Goal: Feedback & Contribution: Submit feedback/report problem

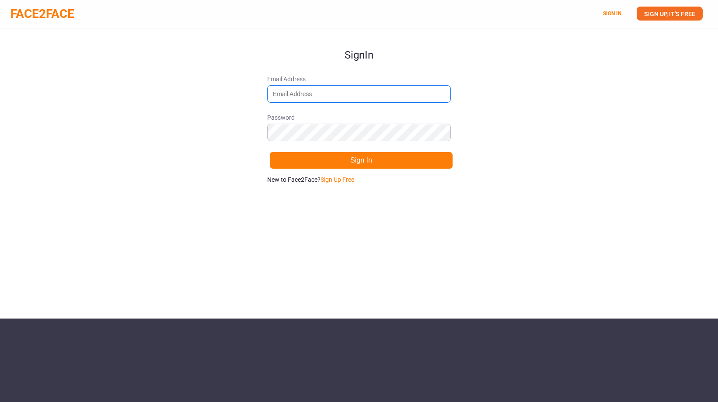
click at [315, 92] on input "Email Address" at bounding box center [359, 93] width 184 height 17
type input "[EMAIL_ADDRESS][DOMAIN_NAME]"
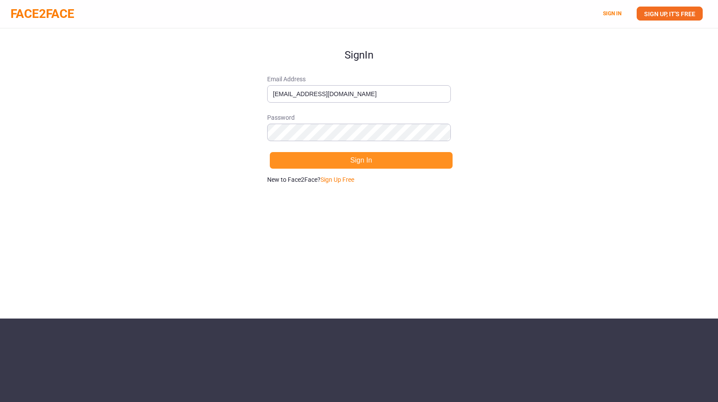
click at [372, 165] on button "Sign In" at bounding box center [361, 160] width 184 height 17
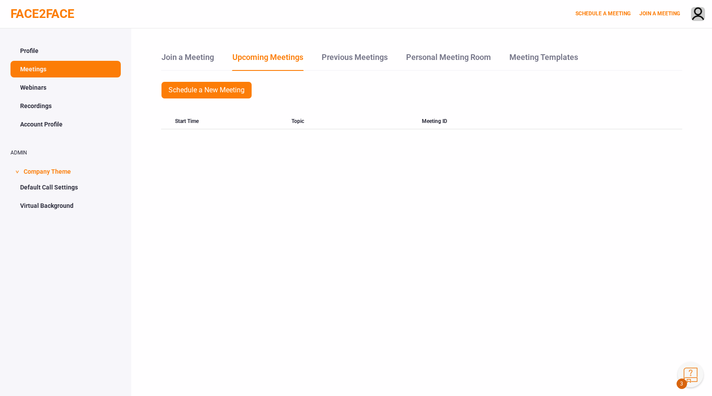
click at [38, 91] on link "Webinars" at bounding box center [65, 87] width 110 height 17
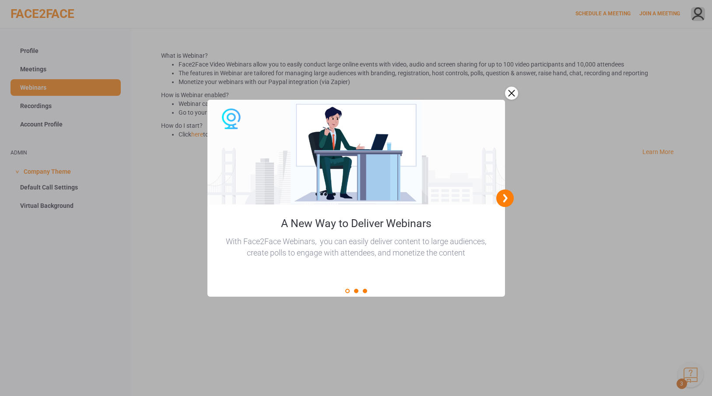
click at [38, 109] on div at bounding box center [356, 198] width 712 height 396
click at [512, 93] on div "close" at bounding box center [511, 93] width 13 height 13
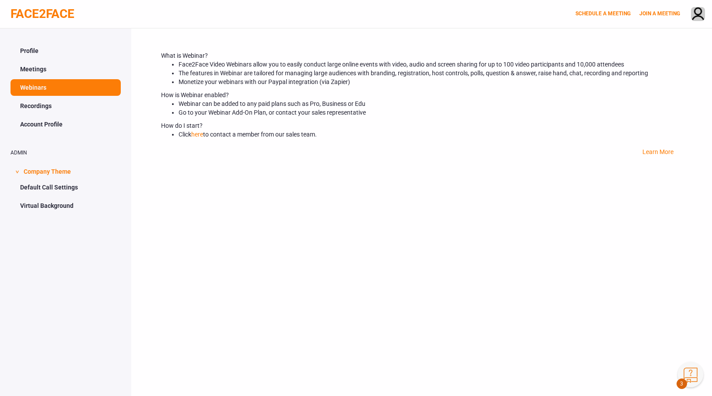
click at [44, 111] on link "Recordings" at bounding box center [65, 106] width 110 height 17
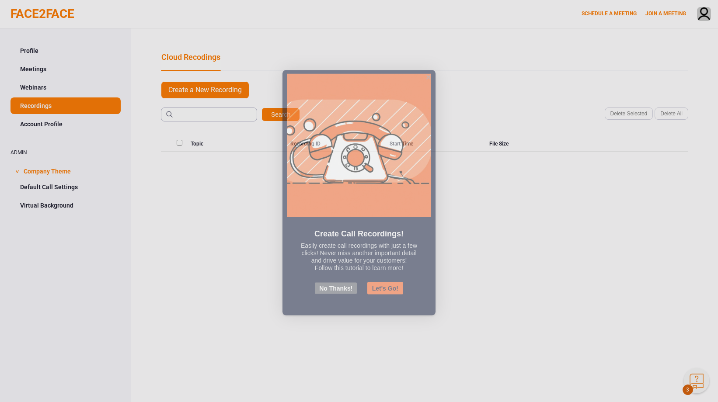
click at [337, 300] on button "No Thanks!" at bounding box center [336, 296] width 42 height 11
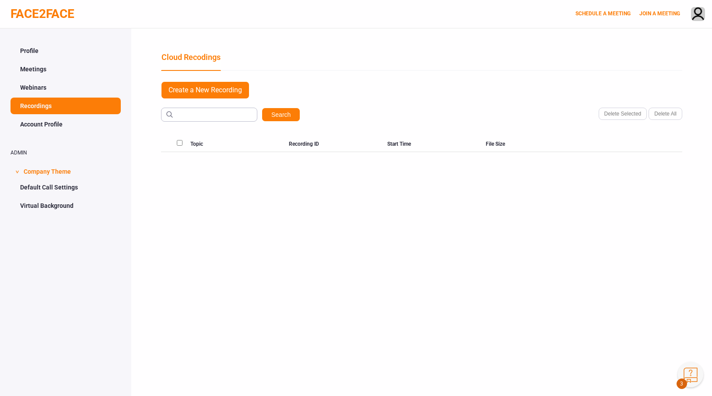
click at [51, 128] on link "Account Profile" at bounding box center [65, 124] width 110 height 17
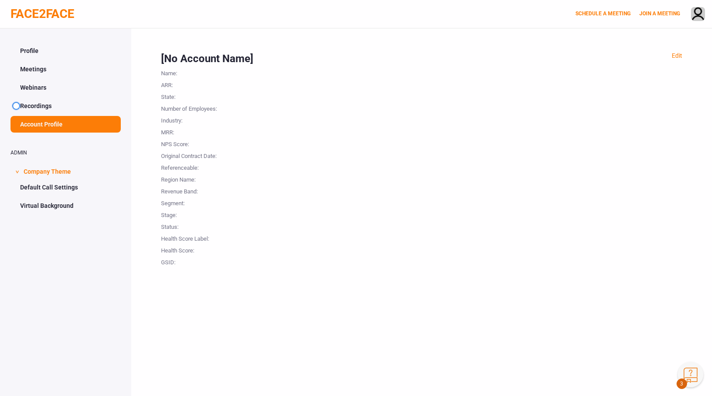
click at [19, 103] on span at bounding box center [16, 106] width 6 height 6
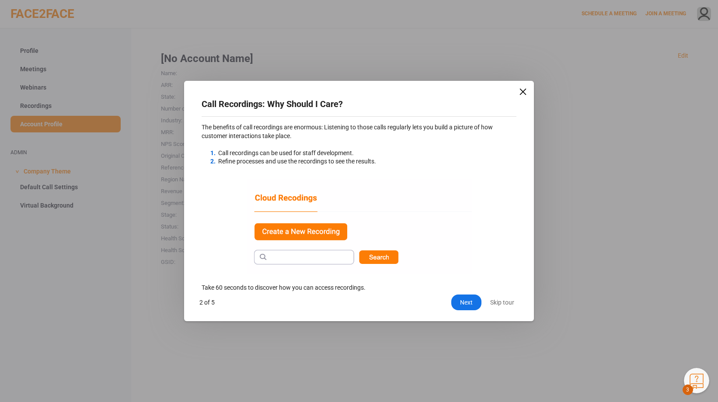
click at [524, 92] on div "close" at bounding box center [523, 91] width 9 height 9
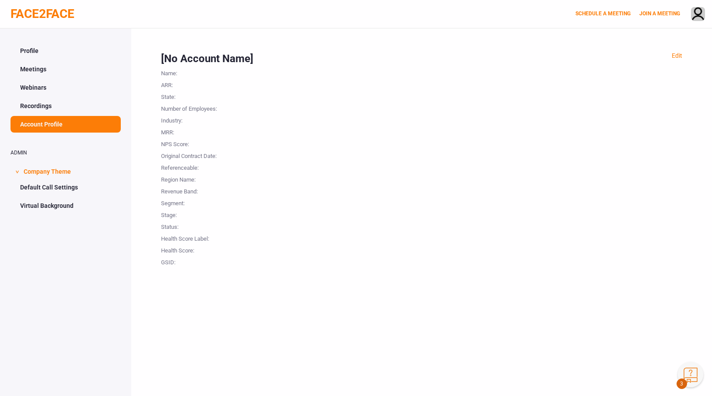
click at [30, 187] on link "Default Call Settings" at bounding box center [65, 187] width 110 height 17
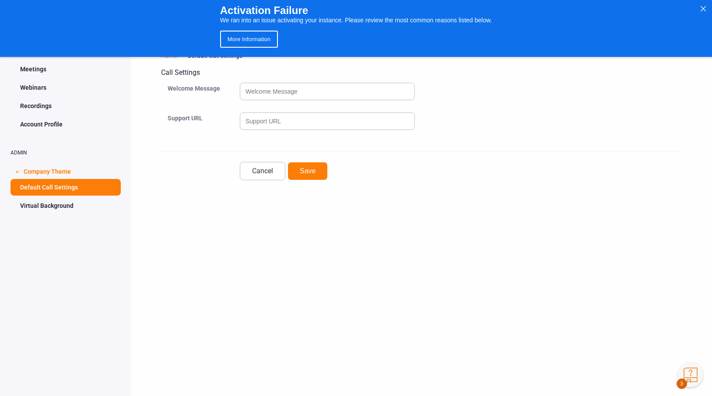
click at [35, 210] on link "Virtual Background" at bounding box center [65, 205] width 110 height 17
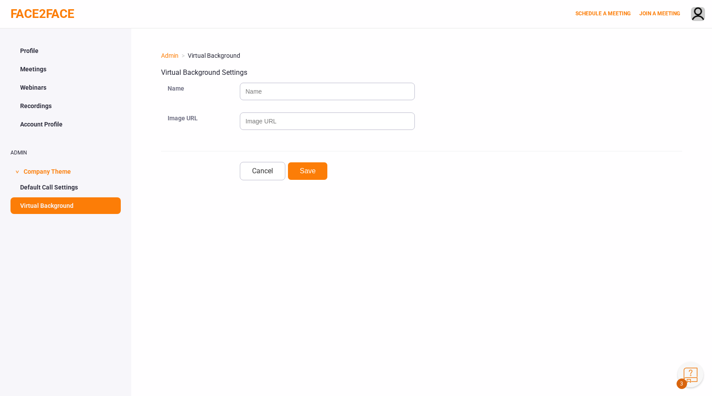
click at [37, 52] on link "Profile" at bounding box center [65, 50] width 110 height 17
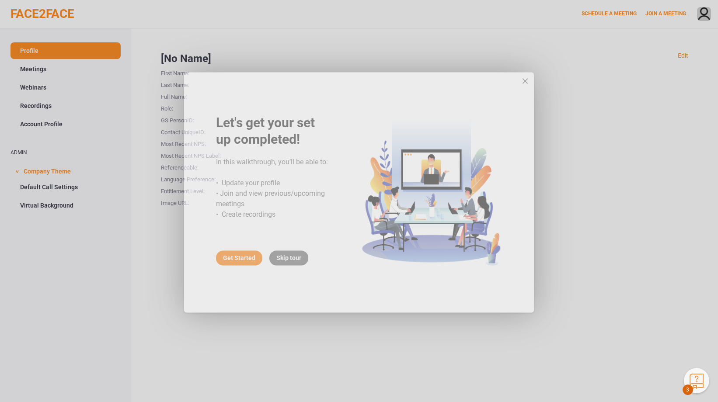
click at [301, 264] on div "Skip tour" at bounding box center [288, 266] width 39 height 15
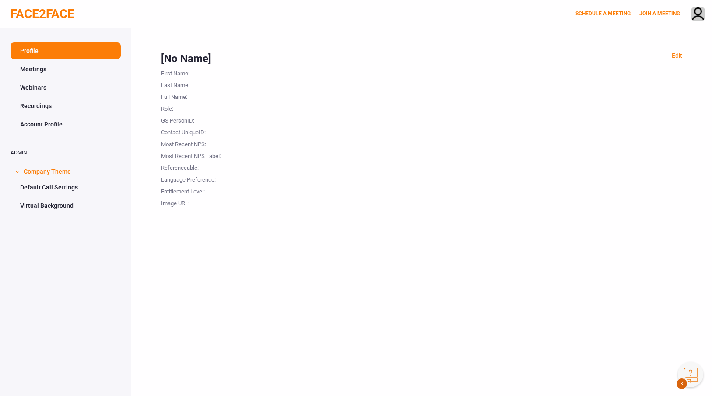
click at [44, 71] on link "Meetings" at bounding box center [65, 69] width 110 height 17
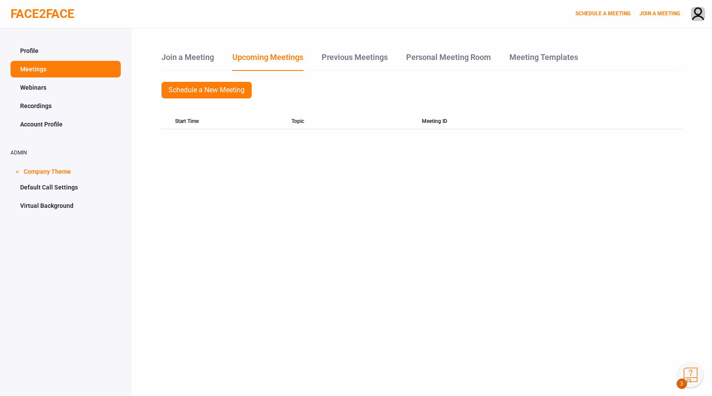
click at [688, 370] on button "Knowledge Center Bot, also known as KC Bot is an onboarding assistant that allo…" at bounding box center [689, 374] width 25 height 25
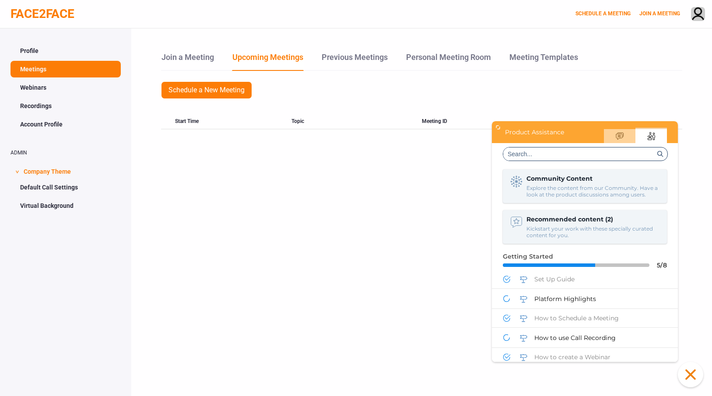
click at [553, 155] on input at bounding box center [578, 153] width 151 height 13
type input "survey"
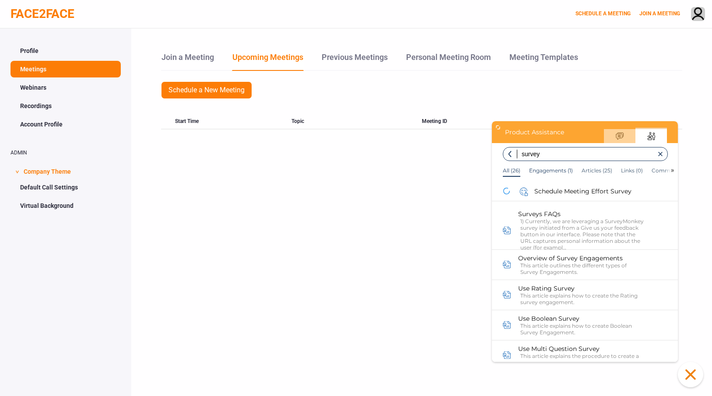
click at [547, 169] on div "Engagements (1)" at bounding box center [551, 170] width 44 height 7
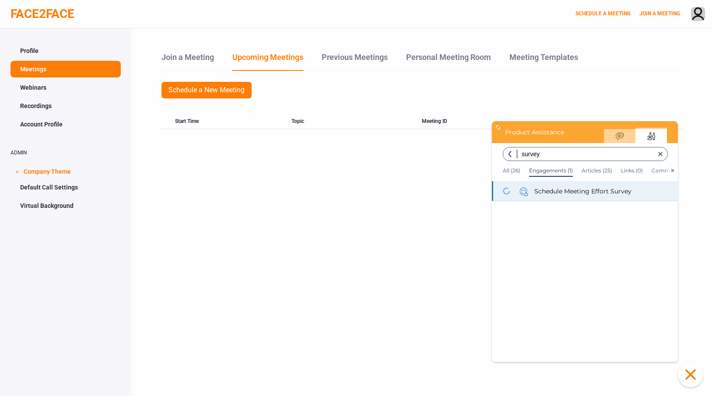
click at [588, 187] on span "Schedule Meeting Effort Survey" at bounding box center [582, 191] width 97 height 8
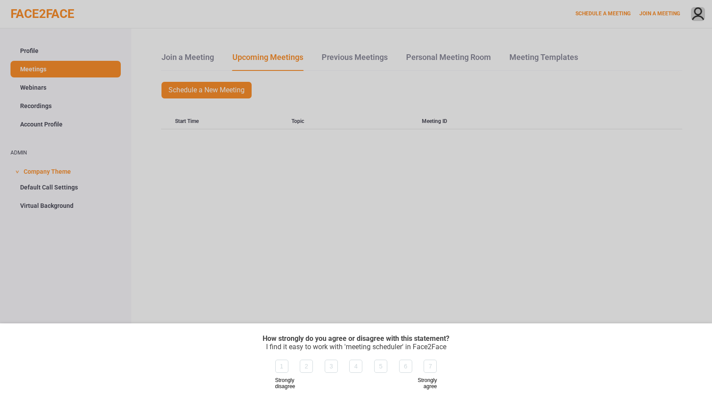
click at [404, 367] on div "6" at bounding box center [405, 366] width 13 height 13
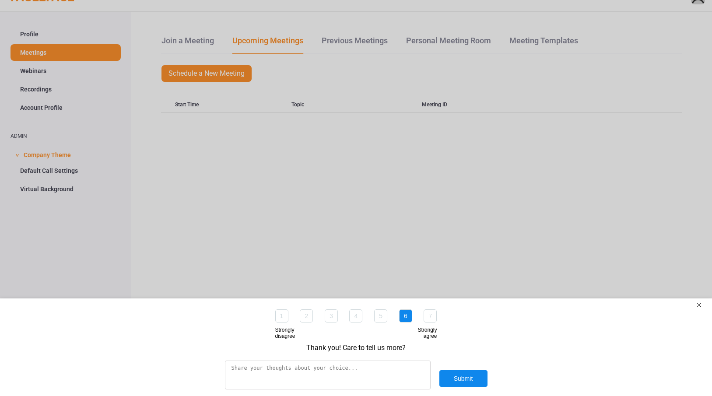
scroll to position [35, 0]
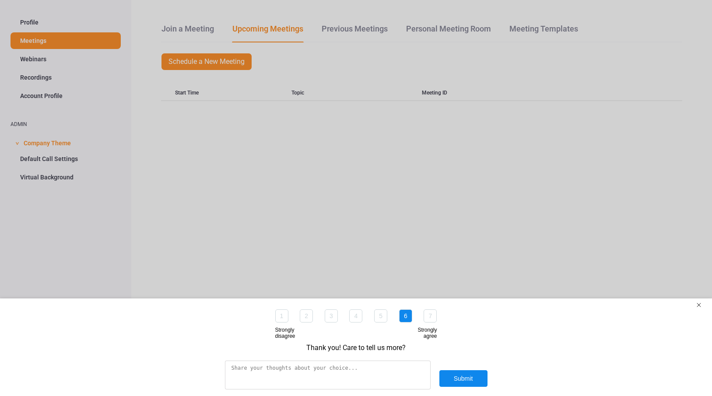
click at [379, 374] on textarea at bounding box center [328, 374] width 206 height 29
click at [697, 305] on div "exit survey" at bounding box center [698, 304] width 9 height 9
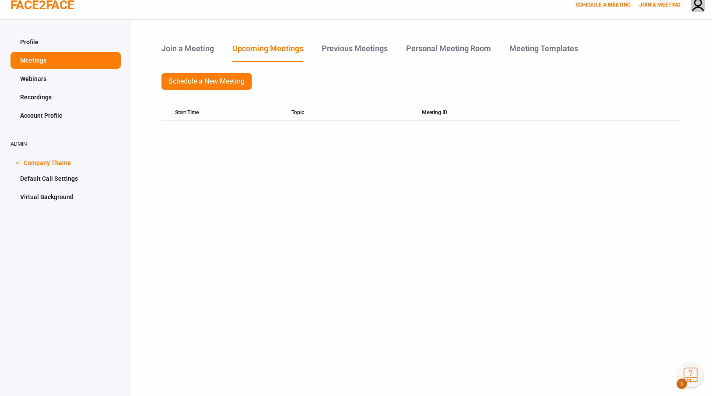
scroll to position [0, 0]
